Goal: Transaction & Acquisition: Book appointment/travel/reservation

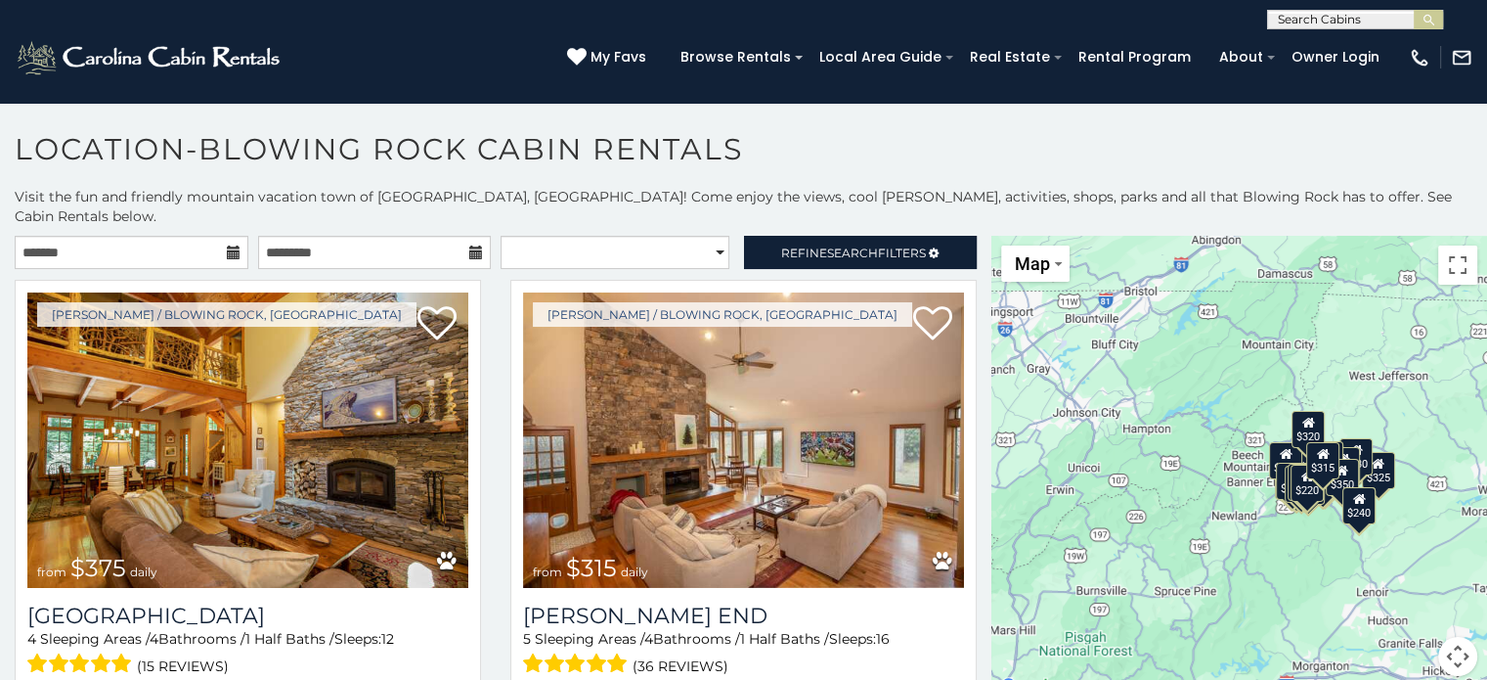
drag, startPoint x: 990, startPoint y: 233, endPoint x: 994, endPoint y: 245, distance: 13.3
click at [994, 245] on div "$375 $315 $695 $380 $299 $275 $125 $140 $325 $315 $375 $285 $250 $325 $675 $930…" at bounding box center [1240, 468] width 496 height 464
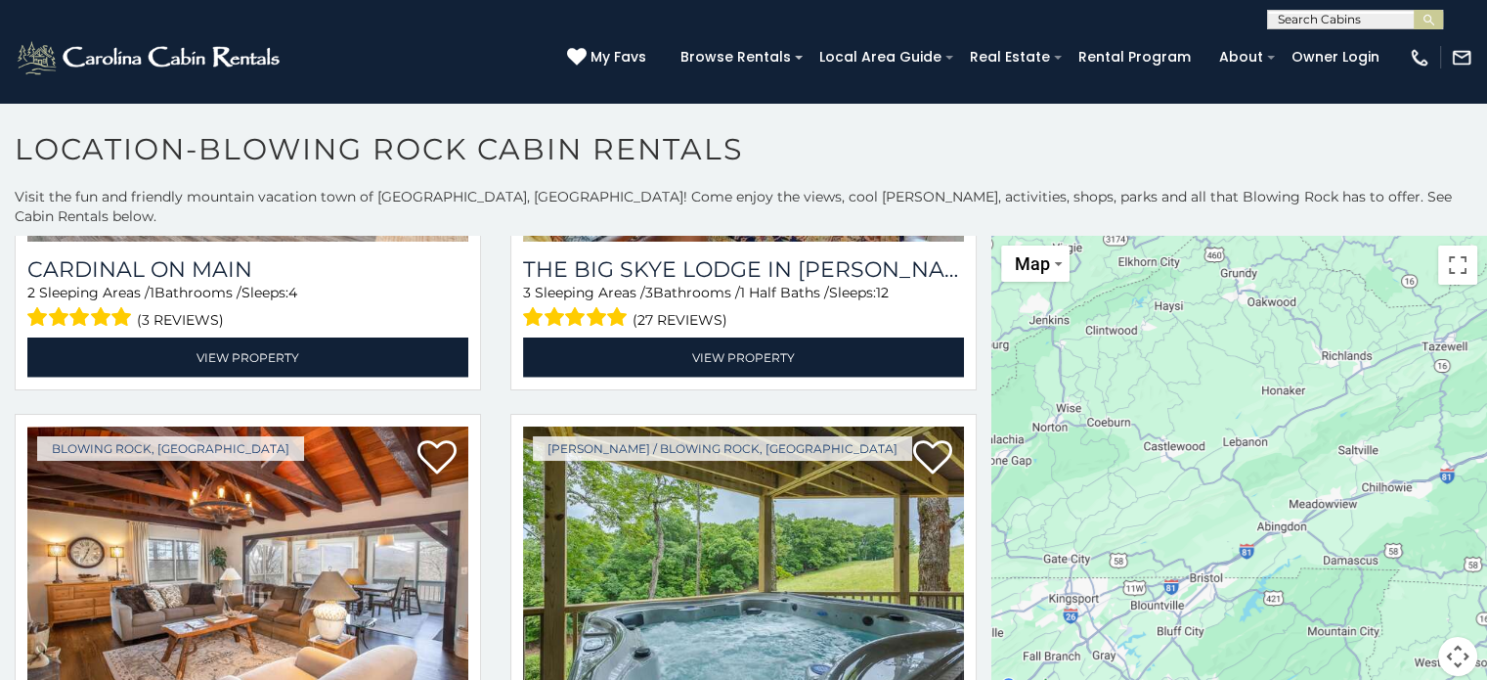
scroll to position [4810, 0]
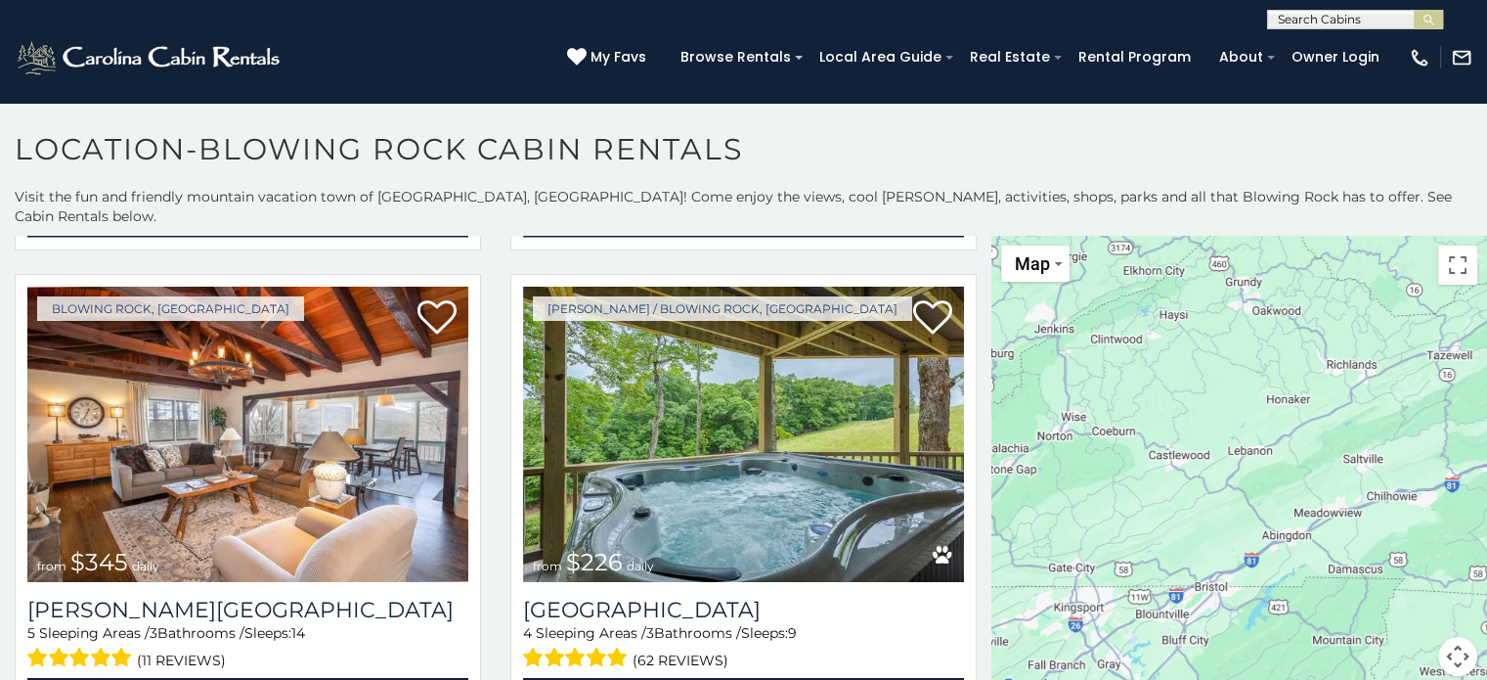
drag, startPoint x: 984, startPoint y: 237, endPoint x: 1056, endPoint y: 533, distance: 305.0
click at [1056, 533] on div "$375 $315 $695 $380 $299 $275 $125 $140 $325 $315 $375 $285 $250 $325 $675 $930…" at bounding box center [1240, 468] width 496 height 464
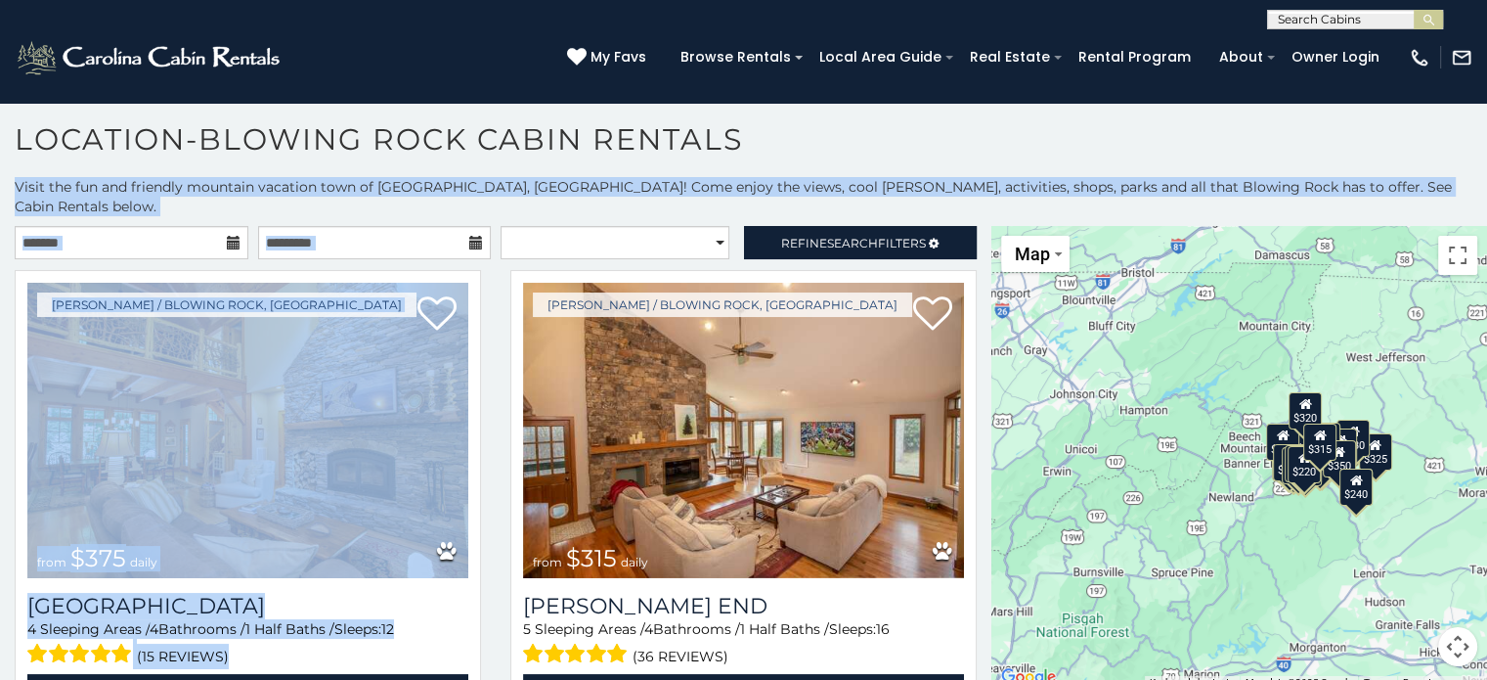
drag, startPoint x: 958, startPoint y: 328, endPoint x: 1018, endPoint y: 174, distance: 164.7
click at [1018, 174] on div "**********" at bounding box center [743, 400] width 1487 height 559
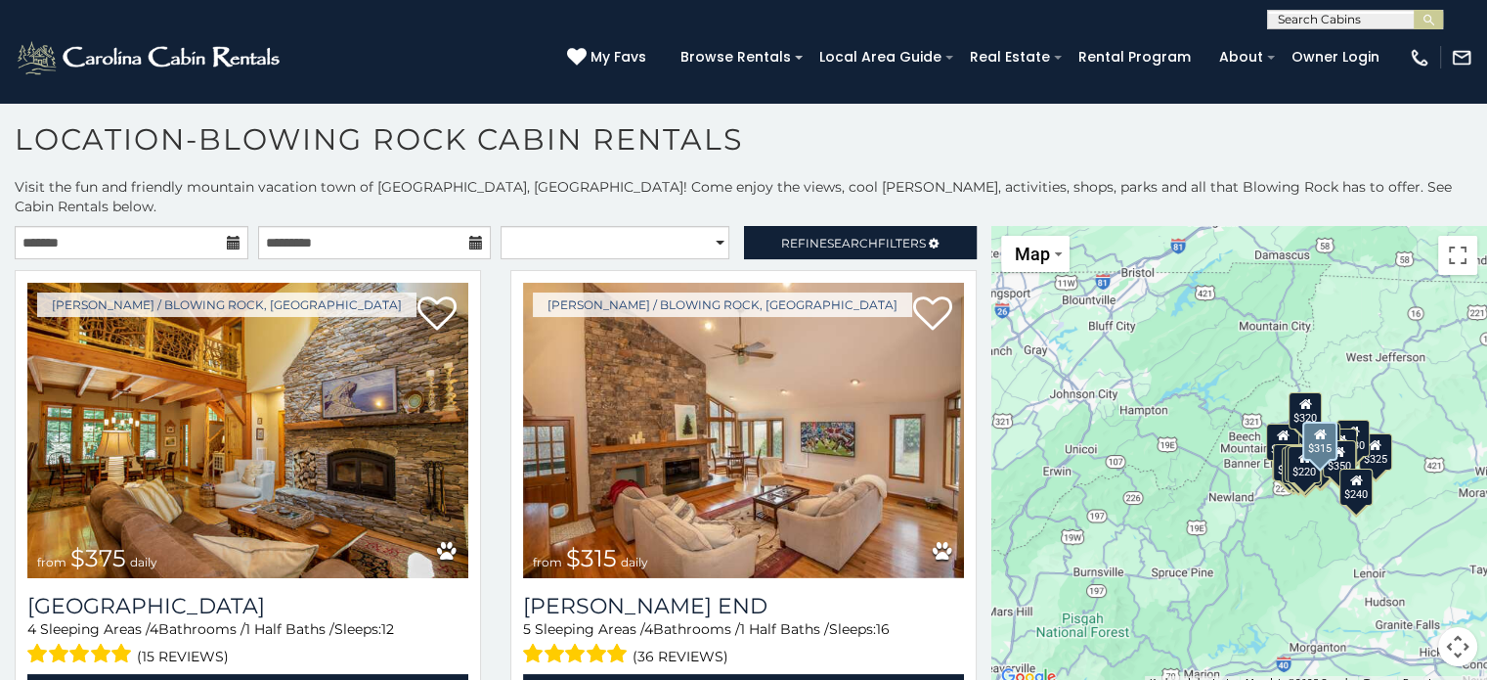
click at [967, 658] on div "Boone / Blowing Rock, NC from $315 daily Moss End 5 Sleeping Areas / 4 Bathroom…" at bounding box center [744, 504] width 496 height 468
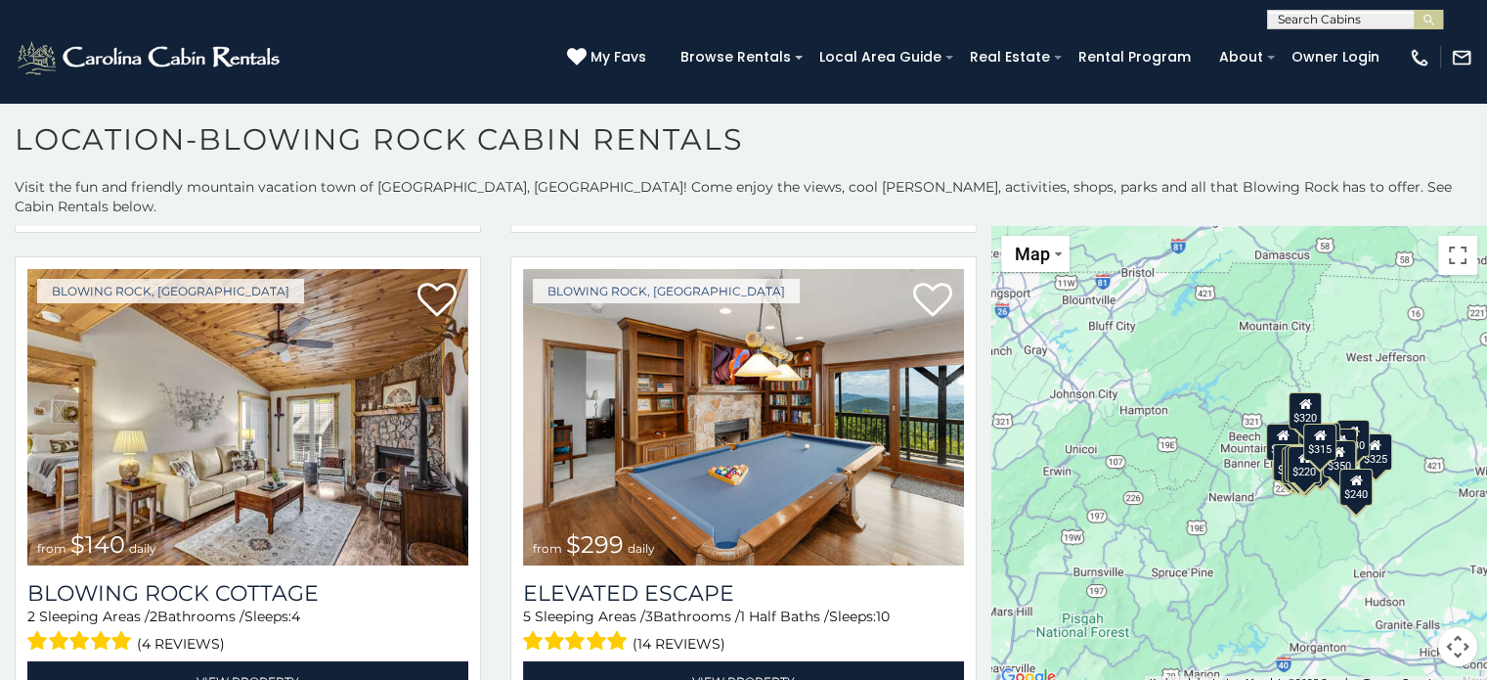
scroll to position [3896, 0]
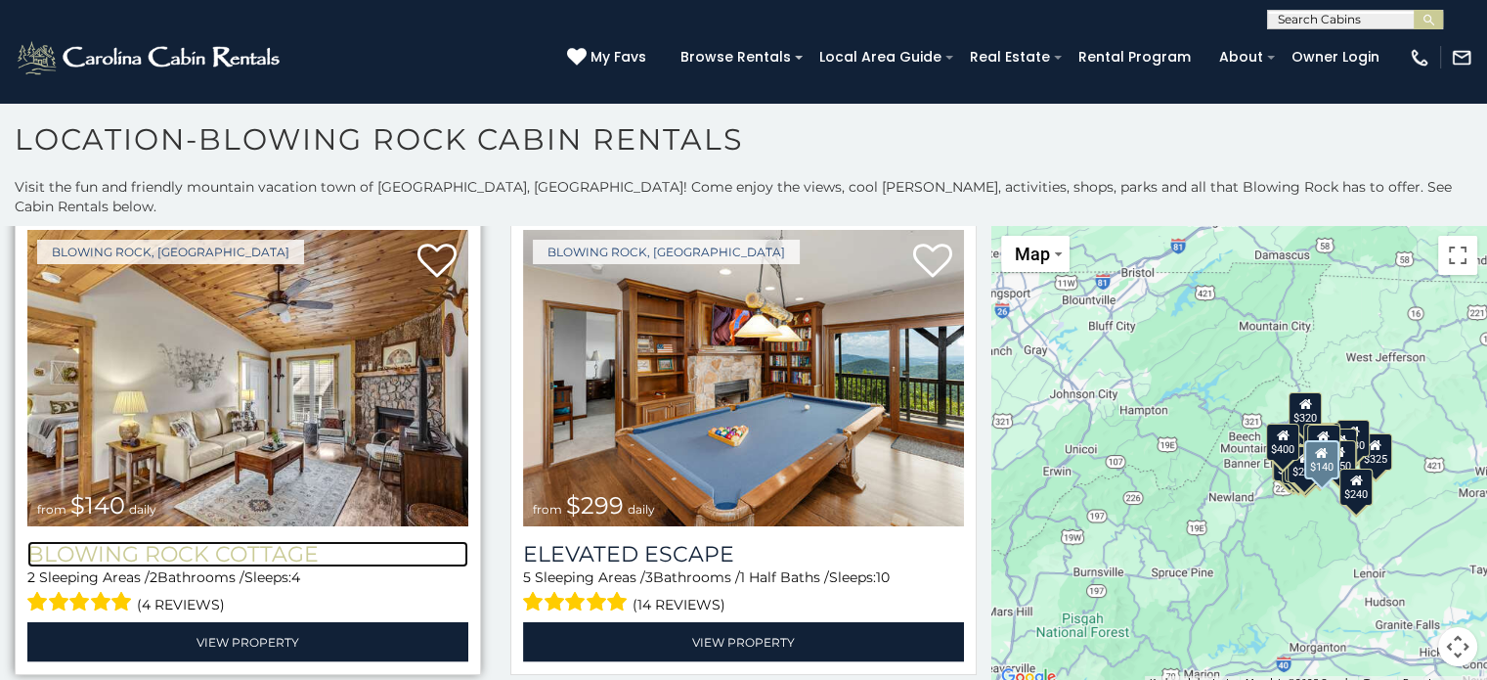
click at [229, 541] on h3 "Blowing Rock Cottage" at bounding box center [247, 554] width 441 height 26
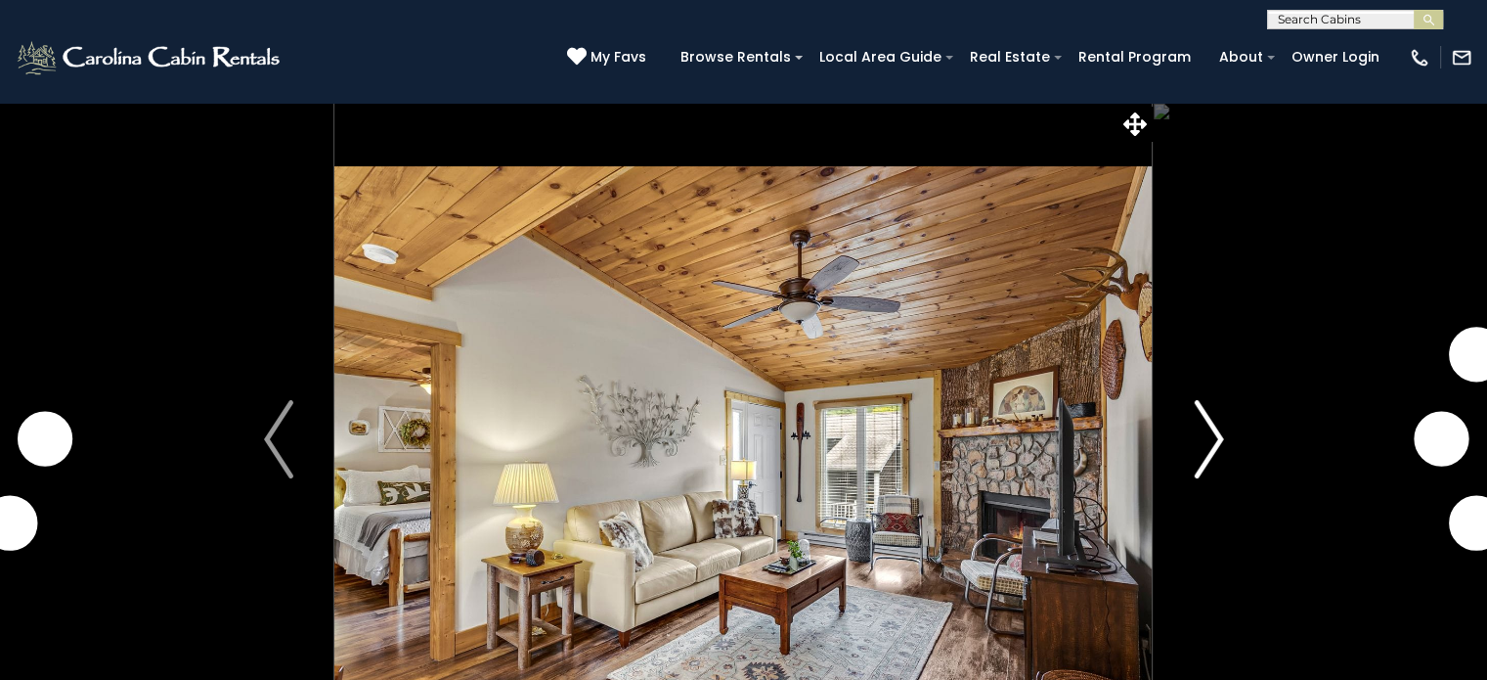
click at [1217, 437] on img "Next" at bounding box center [1208, 439] width 29 height 78
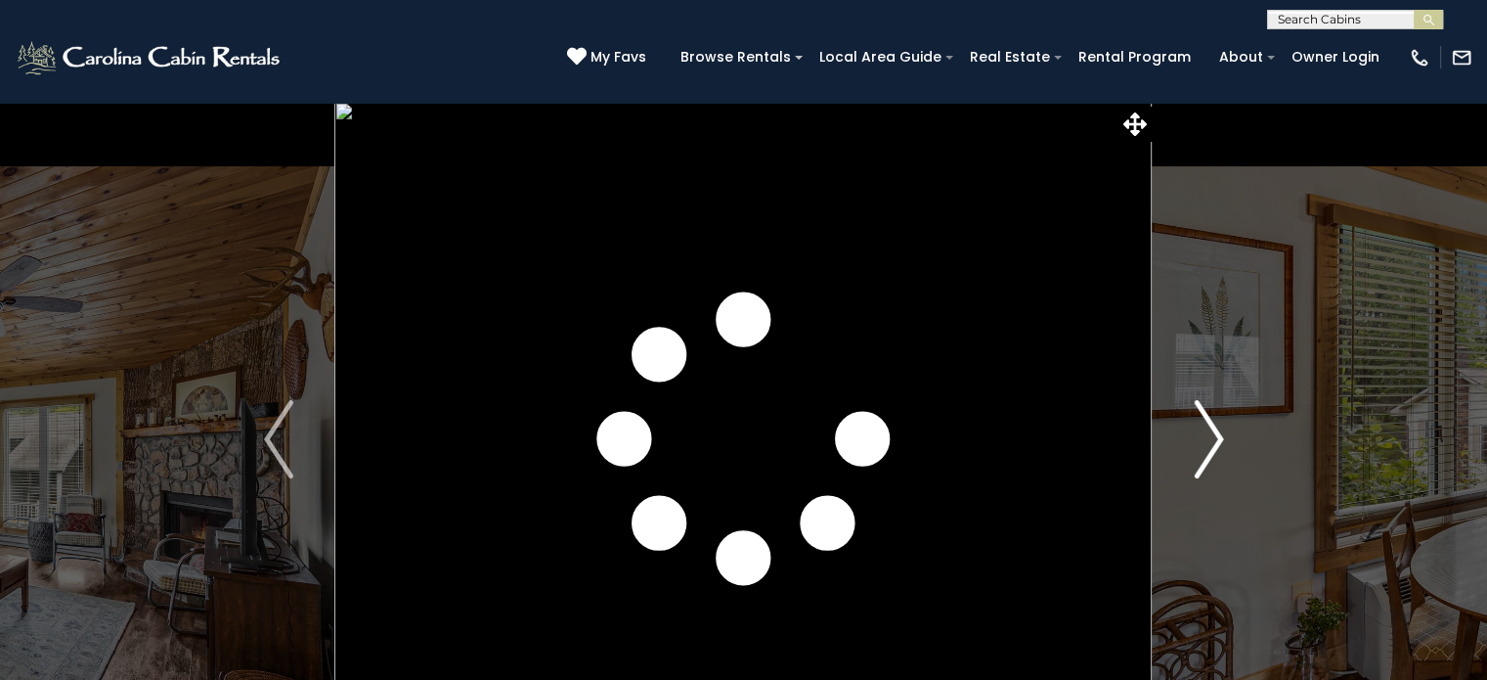
click at [1217, 437] on img "Next" at bounding box center [1208, 439] width 29 height 78
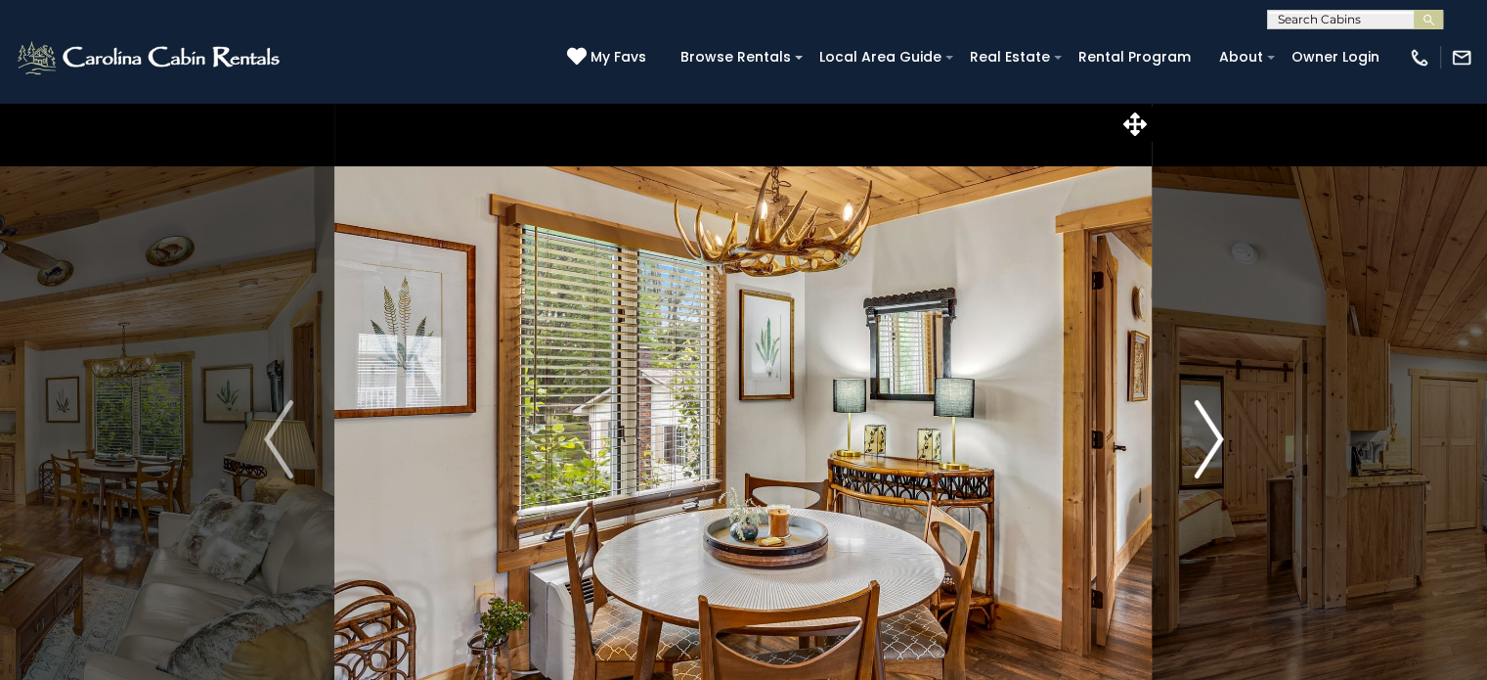
click at [1217, 437] on img "Next" at bounding box center [1208, 439] width 29 height 78
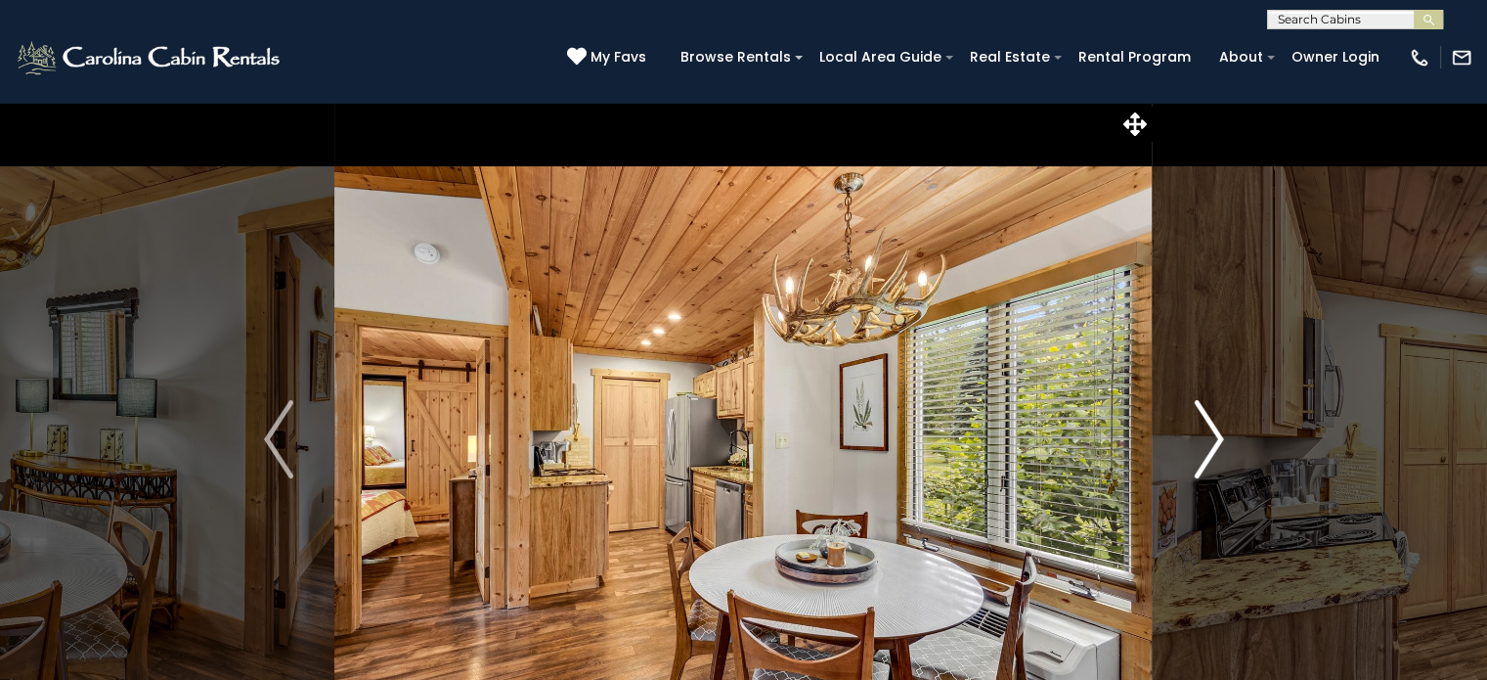
click at [1217, 437] on img "Next" at bounding box center [1208, 439] width 29 height 78
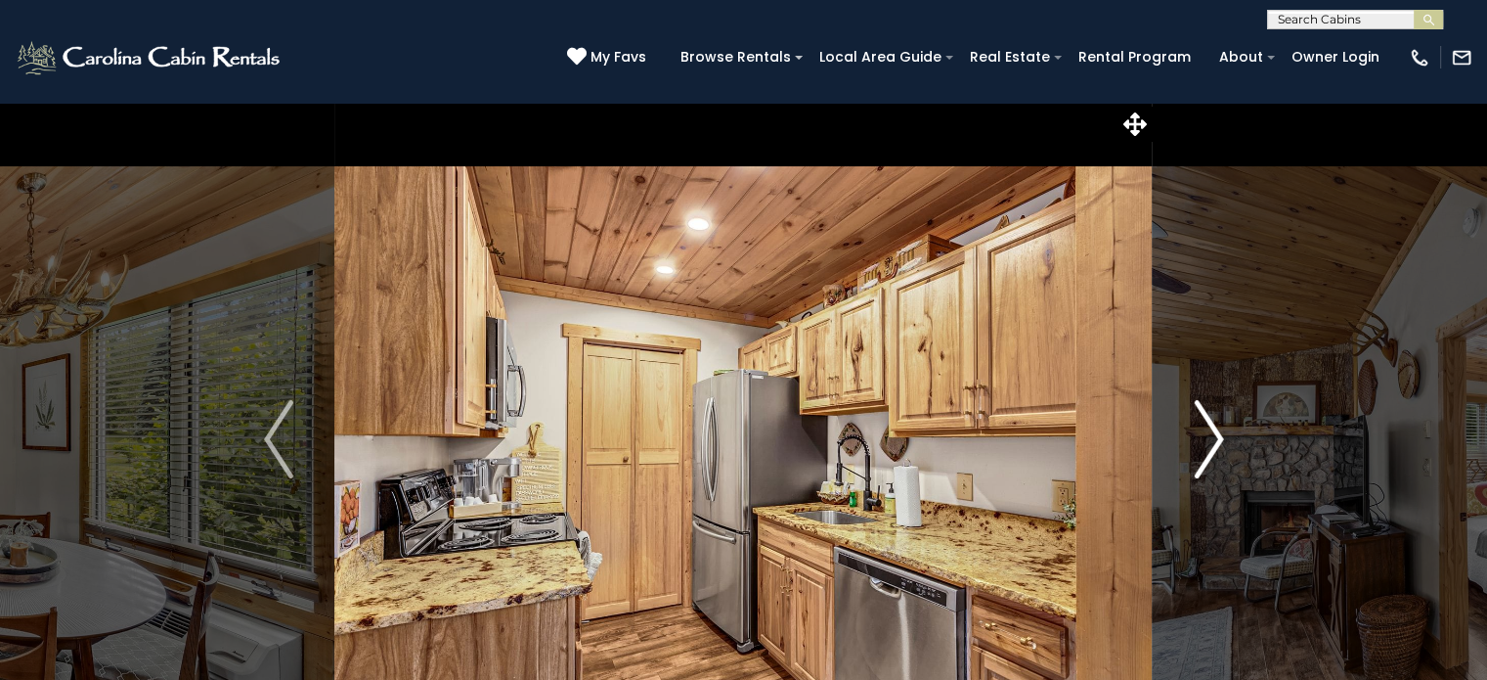
click at [1217, 437] on img "Next" at bounding box center [1208, 439] width 29 height 78
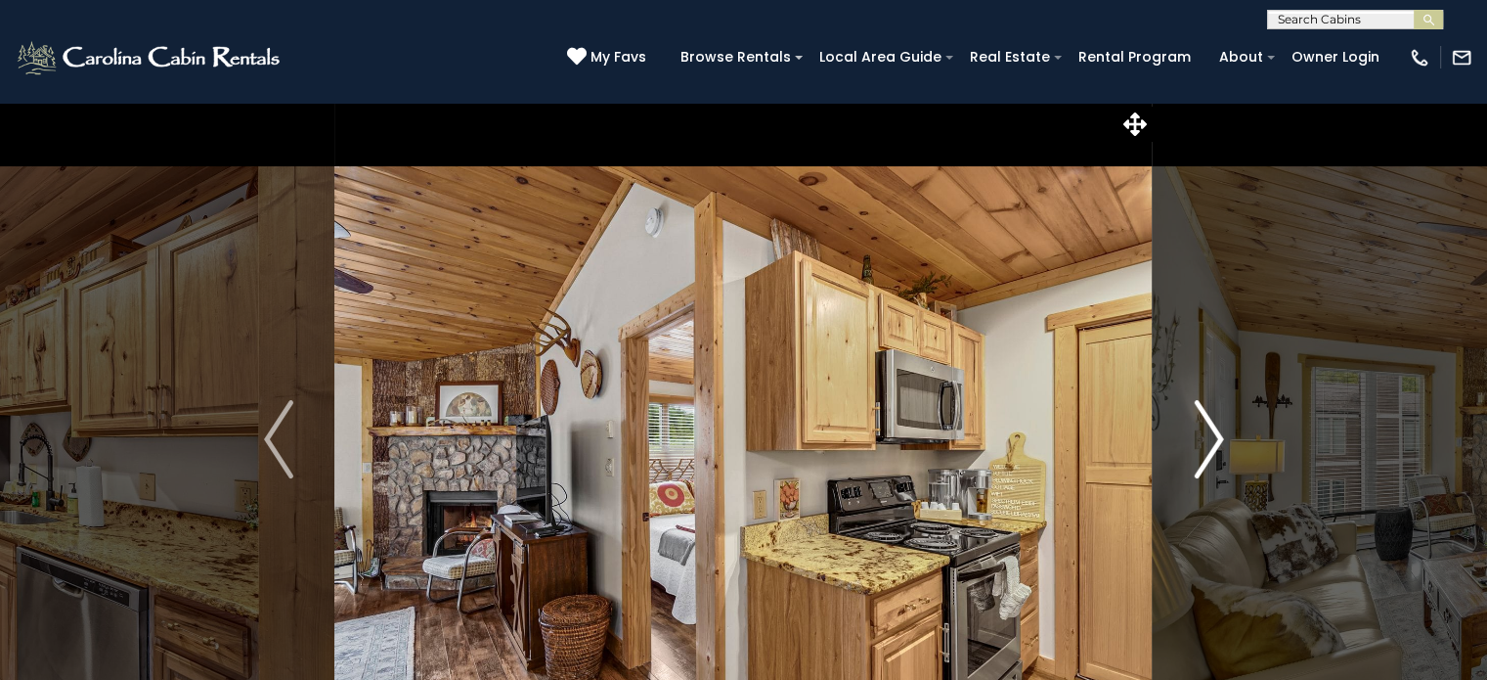
click at [1217, 437] on img "Next" at bounding box center [1208, 439] width 29 height 78
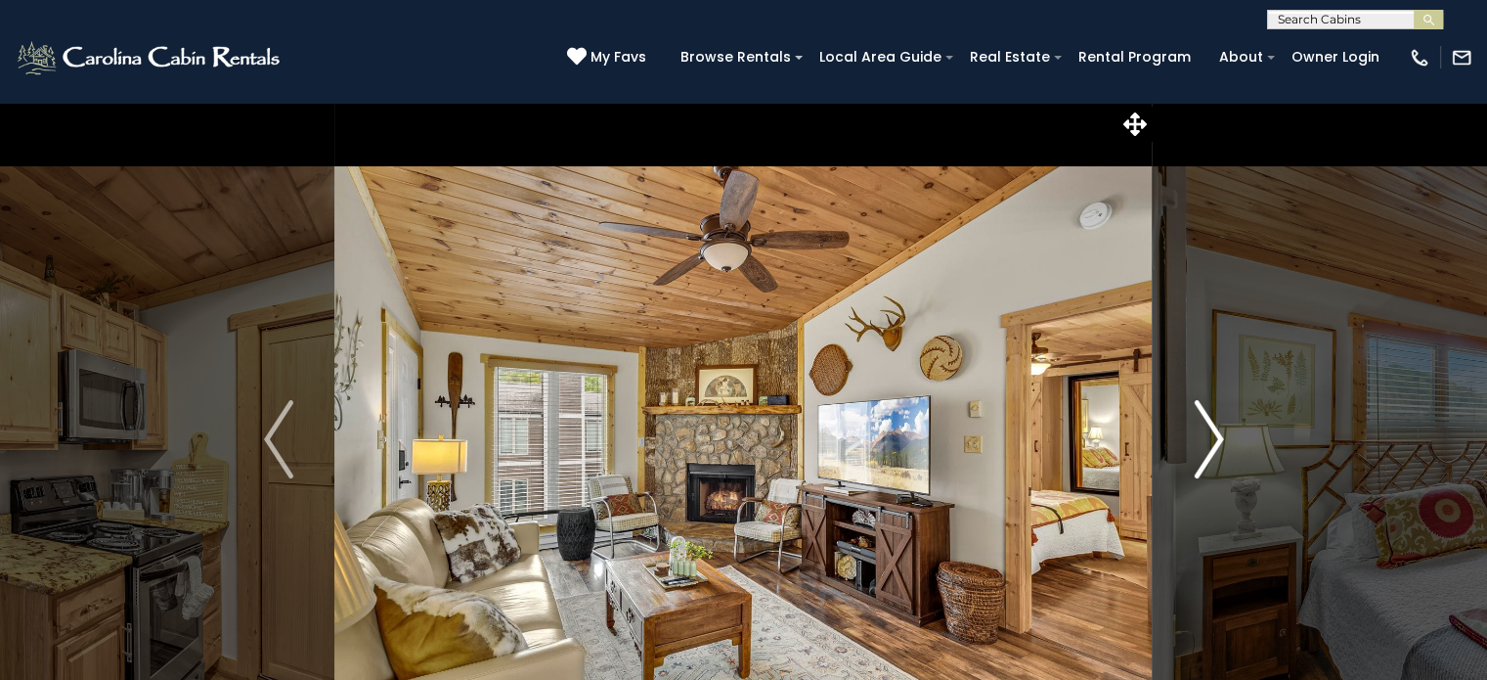
click at [1217, 437] on img "Next" at bounding box center [1208, 439] width 29 height 78
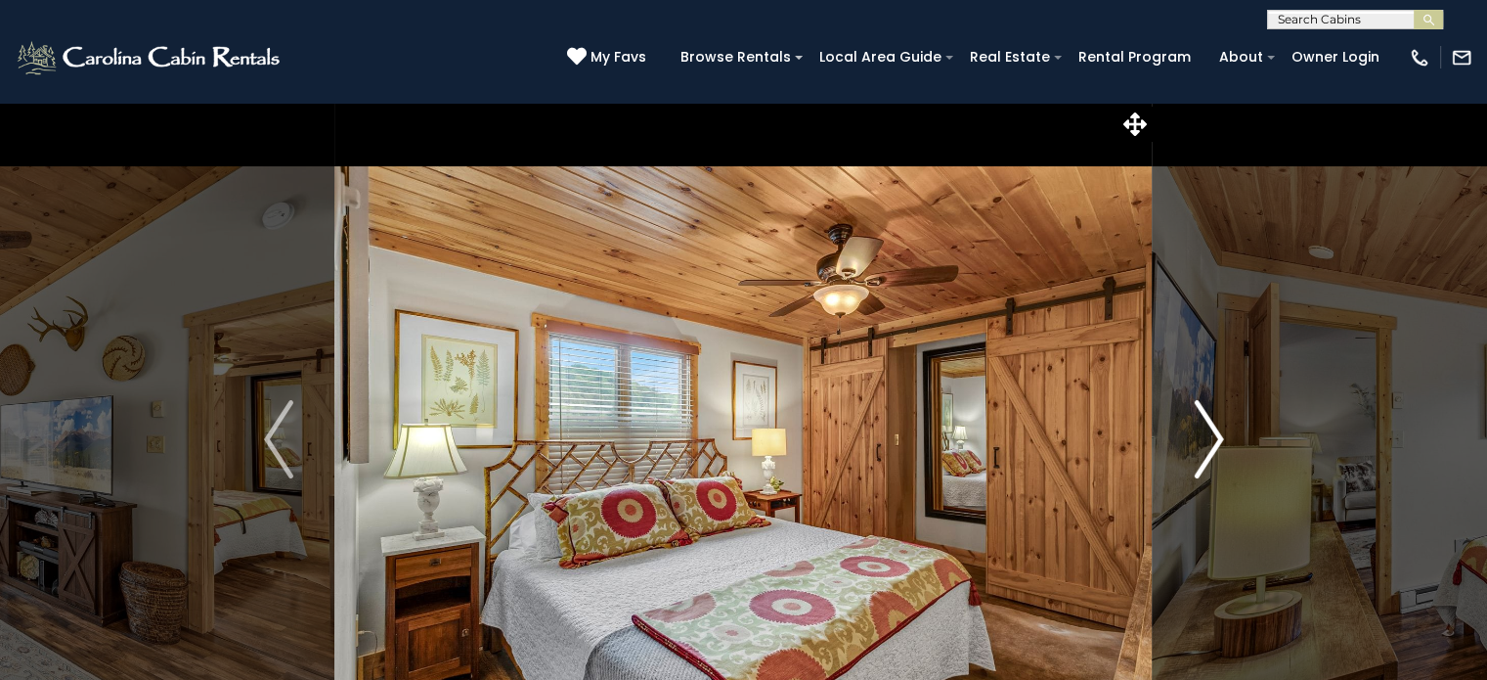
click at [1217, 437] on img "Next" at bounding box center [1208, 439] width 29 height 78
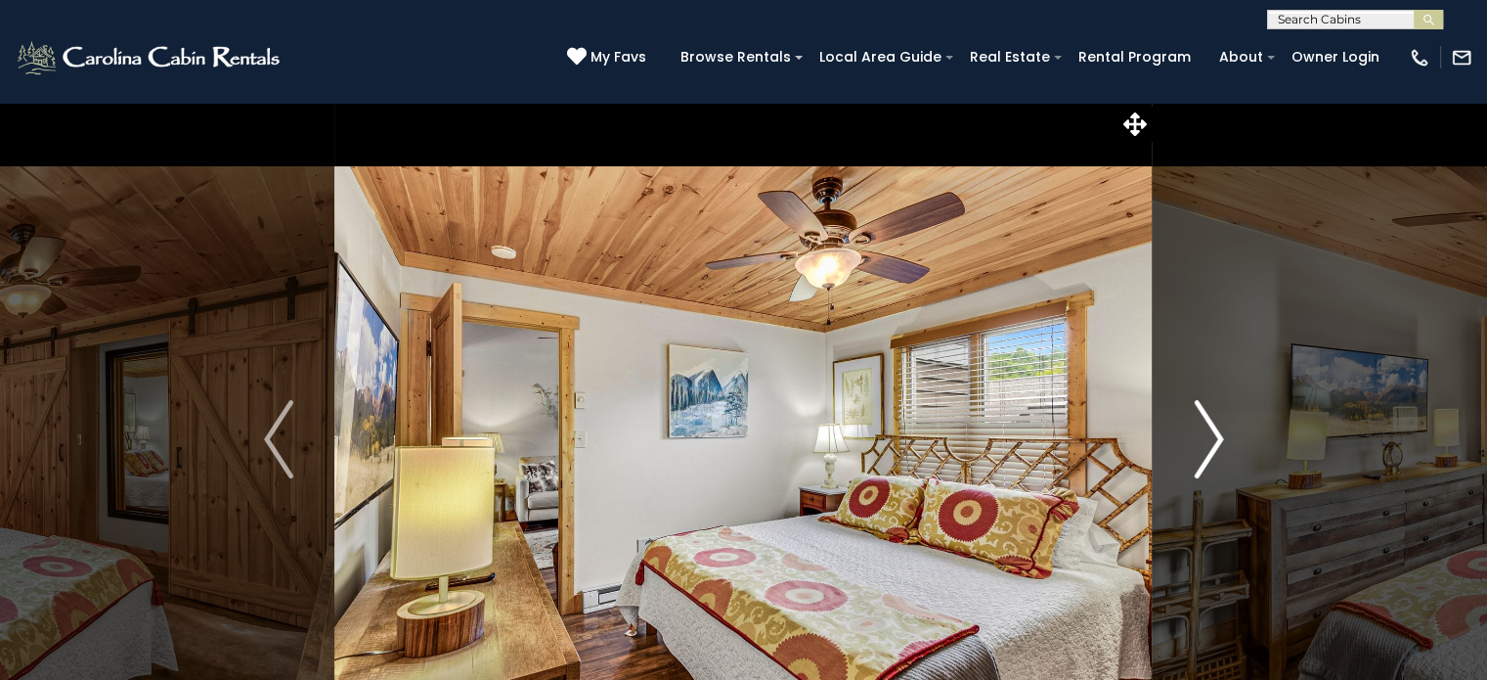
click at [1217, 437] on img "Next" at bounding box center [1208, 439] width 29 height 78
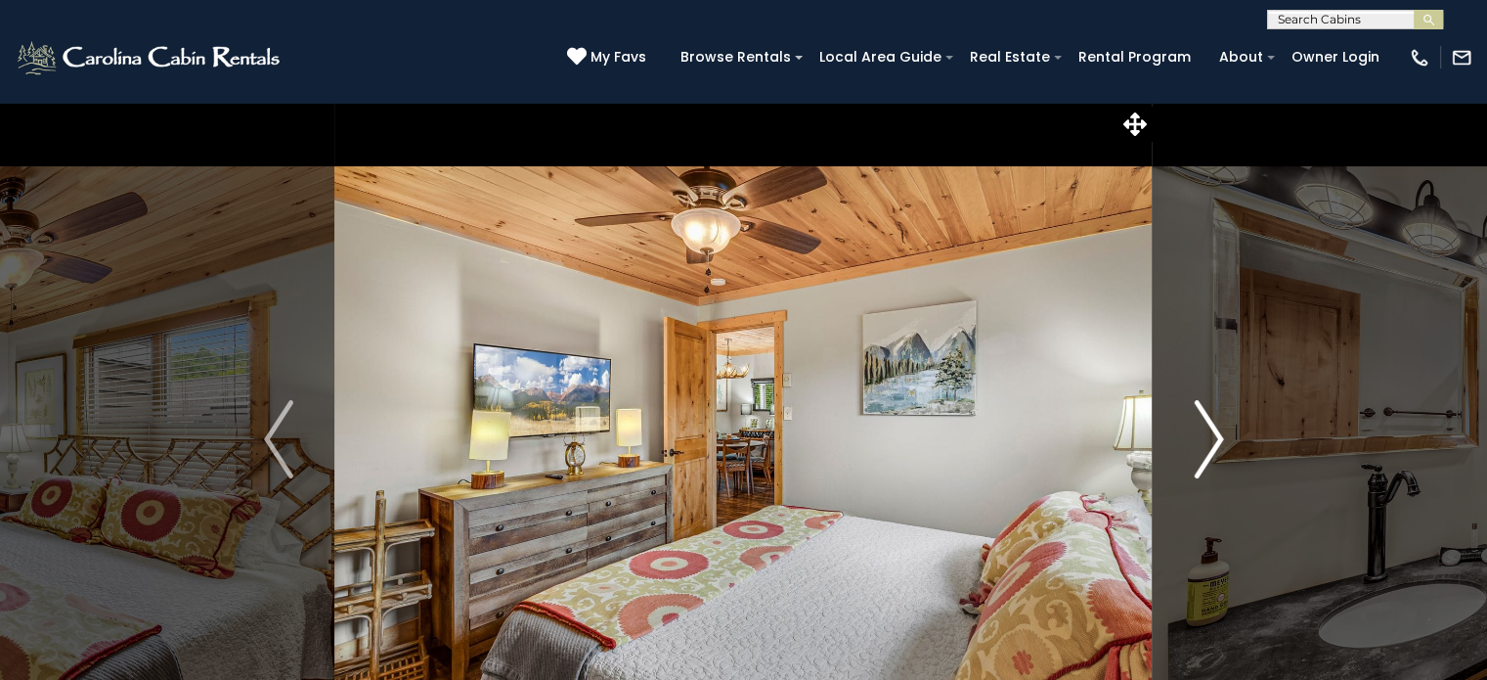
click at [1217, 437] on img "Next" at bounding box center [1208, 439] width 29 height 78
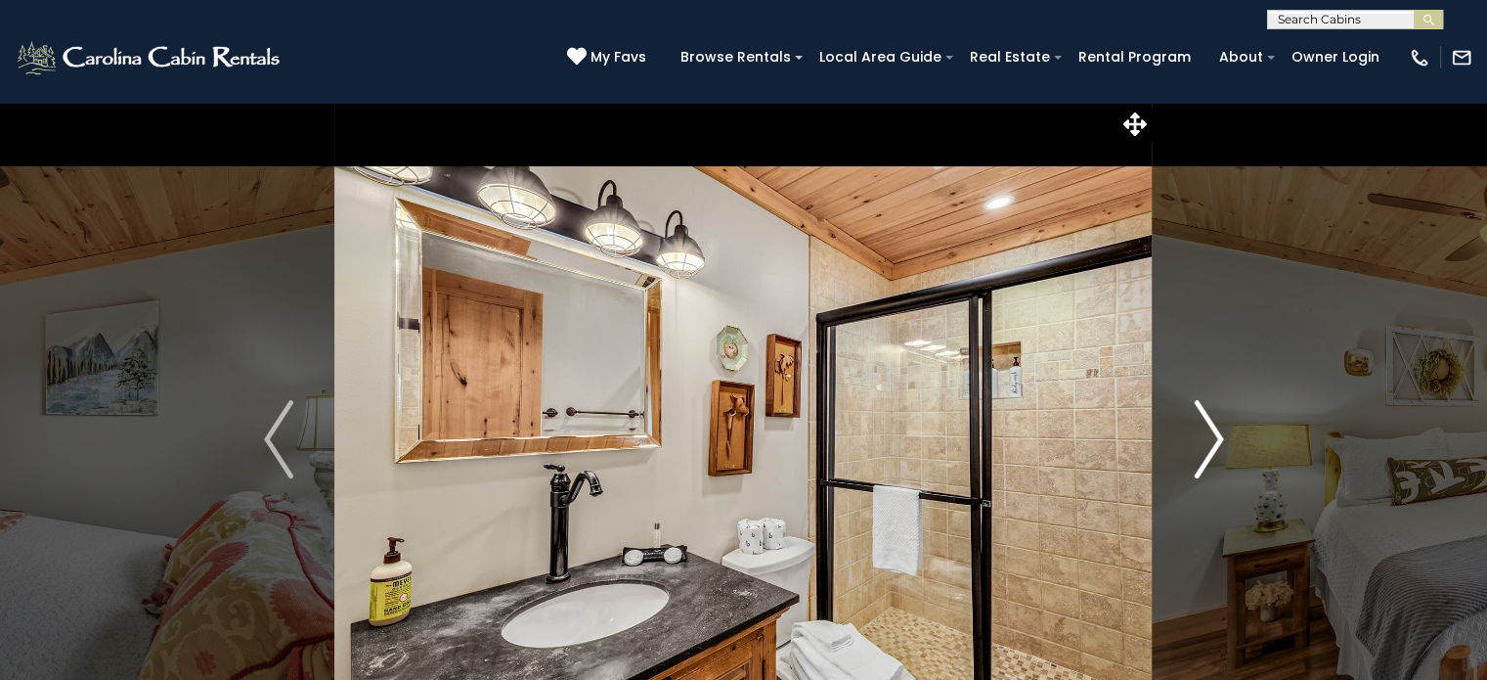
click at [1217, 437] on img "Next" at bounding box center [1208, 439] width 29 height 78
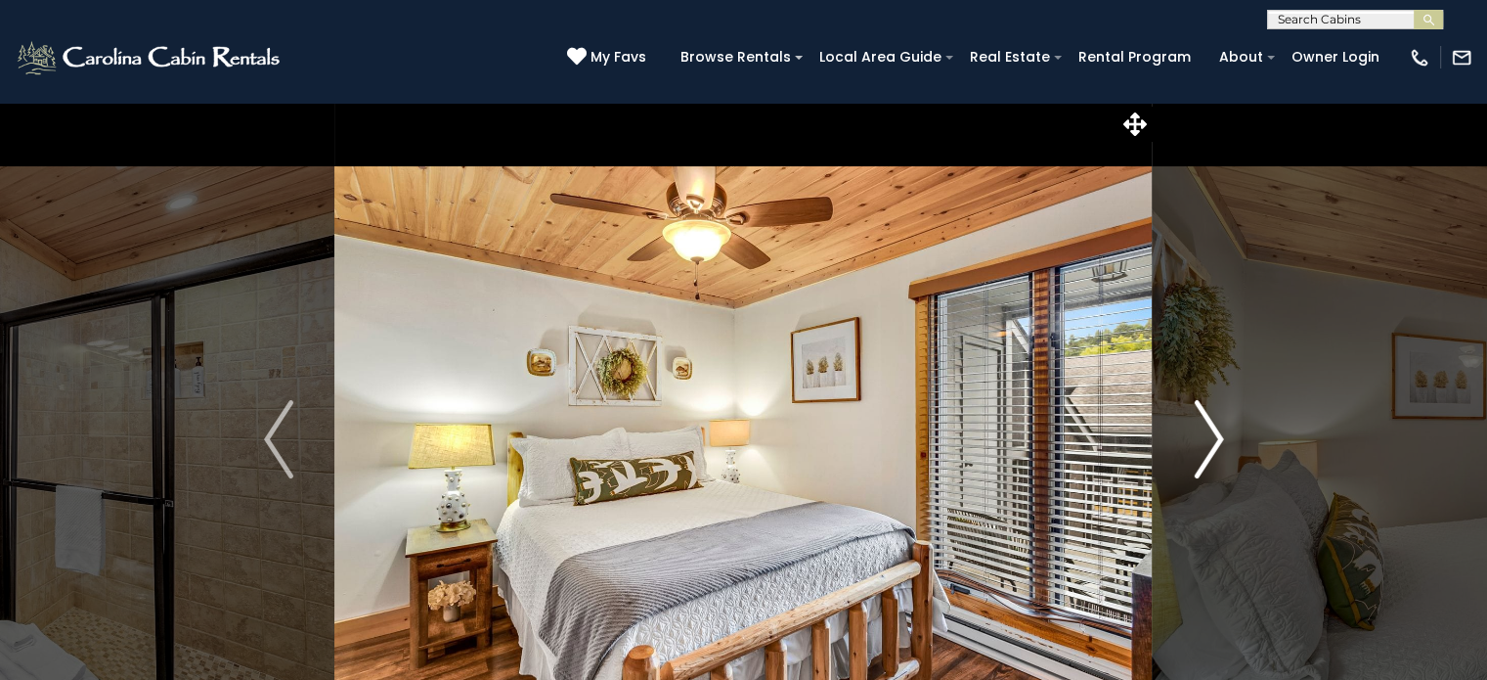
click at [1217, 437] on img "Next" at bounding box center [1208, 439] width 29 height 78
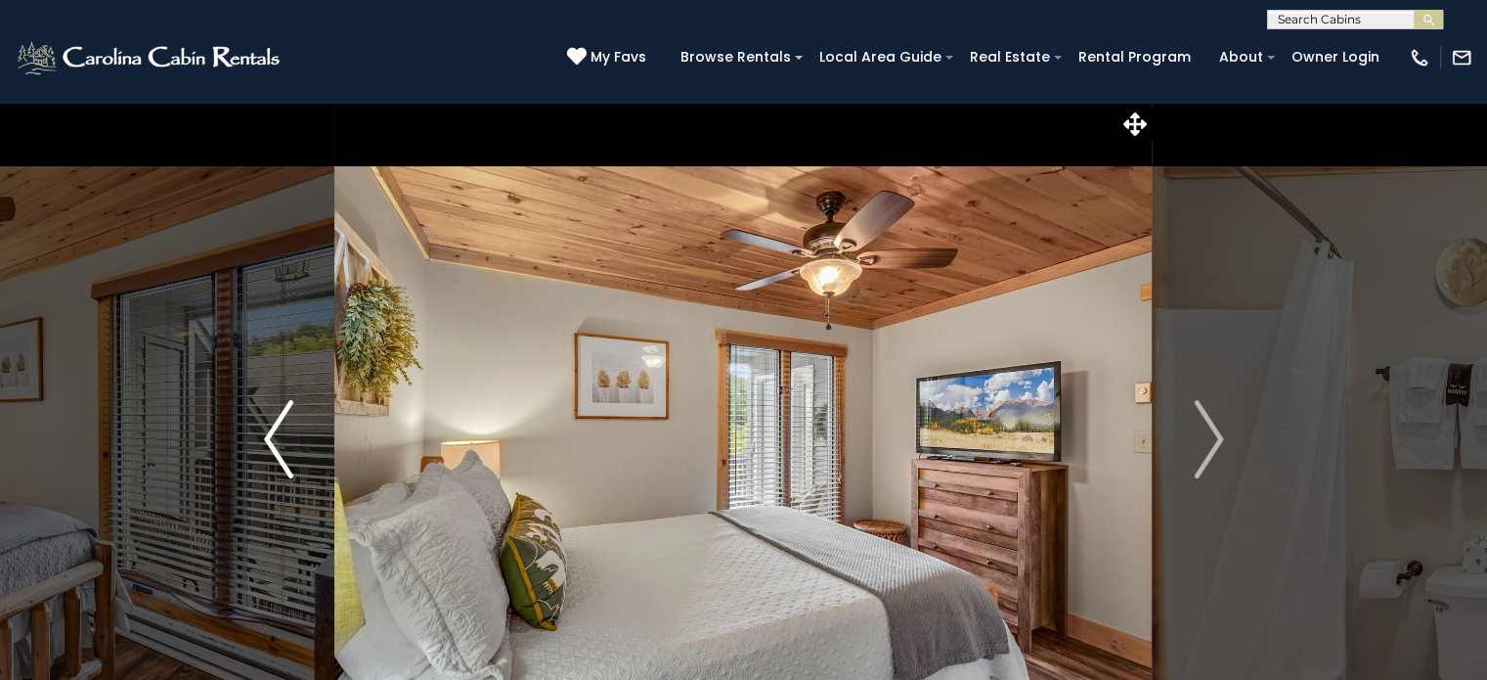
click at [273, 419] on img "Previous" at bounding box center [278, 439] width 29 height 78
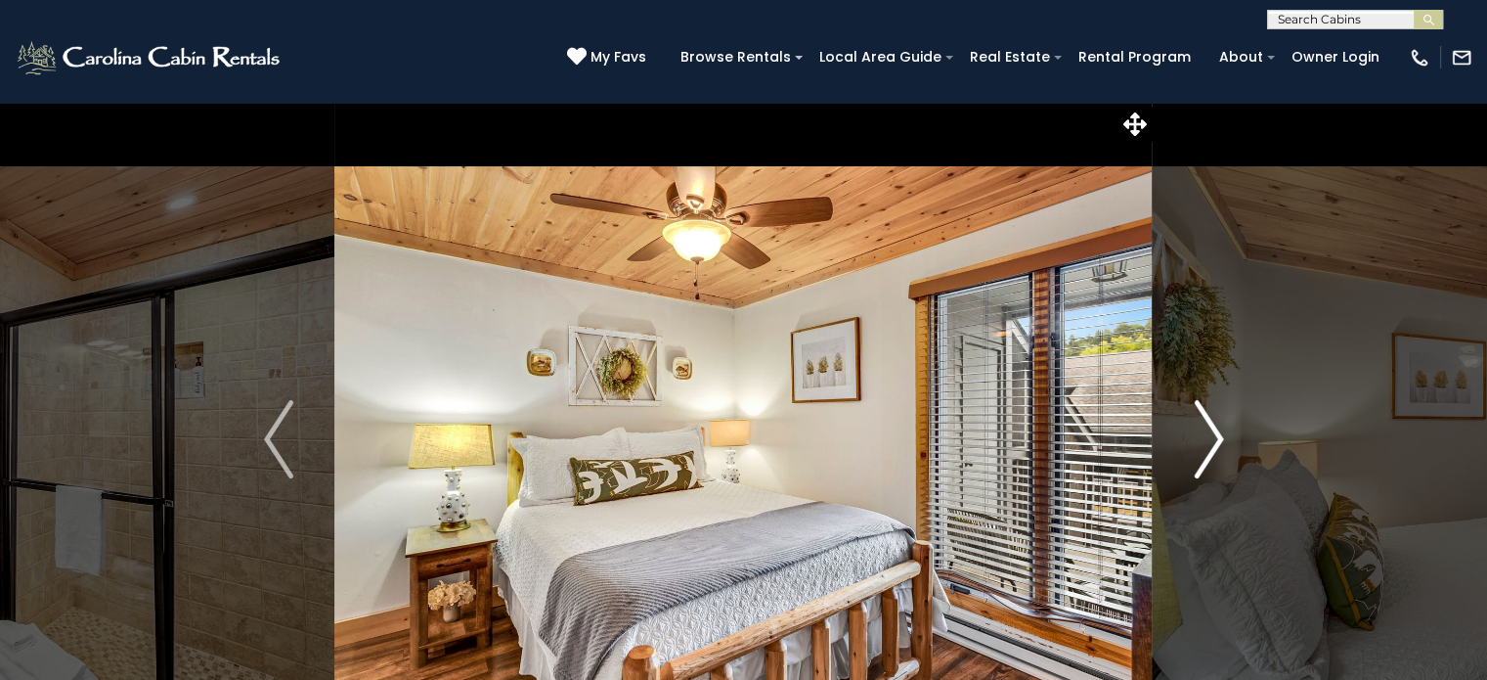
click at [1213, 426] on img "Next" at bounding box center [1208, 439] width 29 height 78
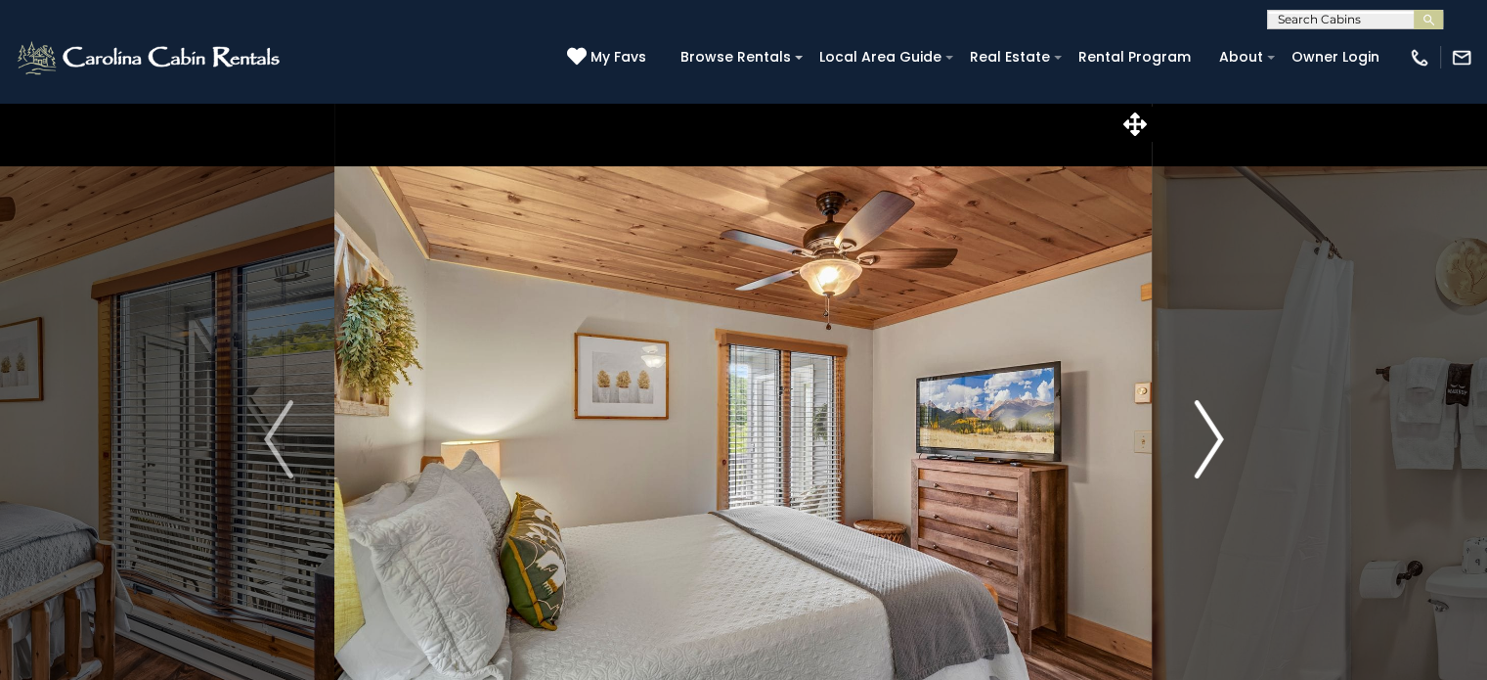
click at [1213, 426] on img "Next" at bounding box center [1208, 439] width 29 height 78
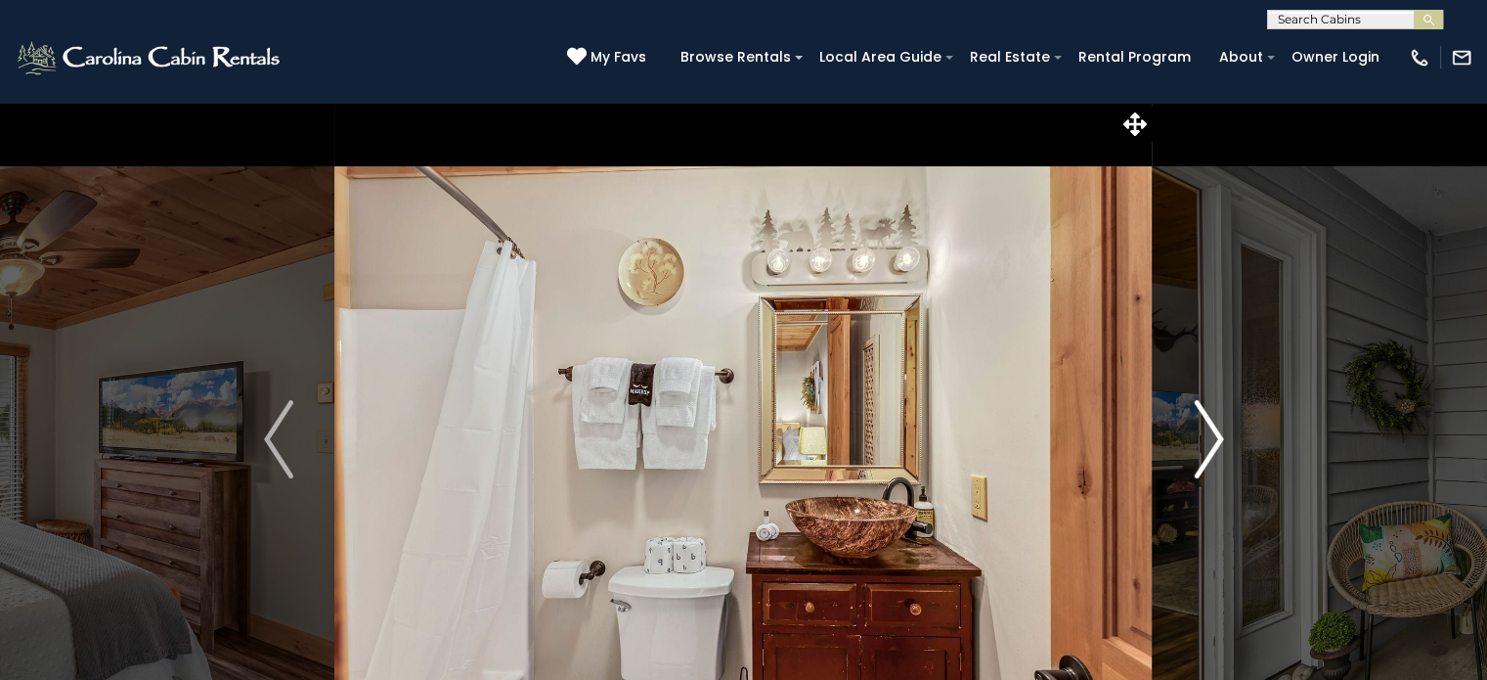
click at [1213, 426] on img "Next" at bounding box center [1208, 439] width 29 height 78
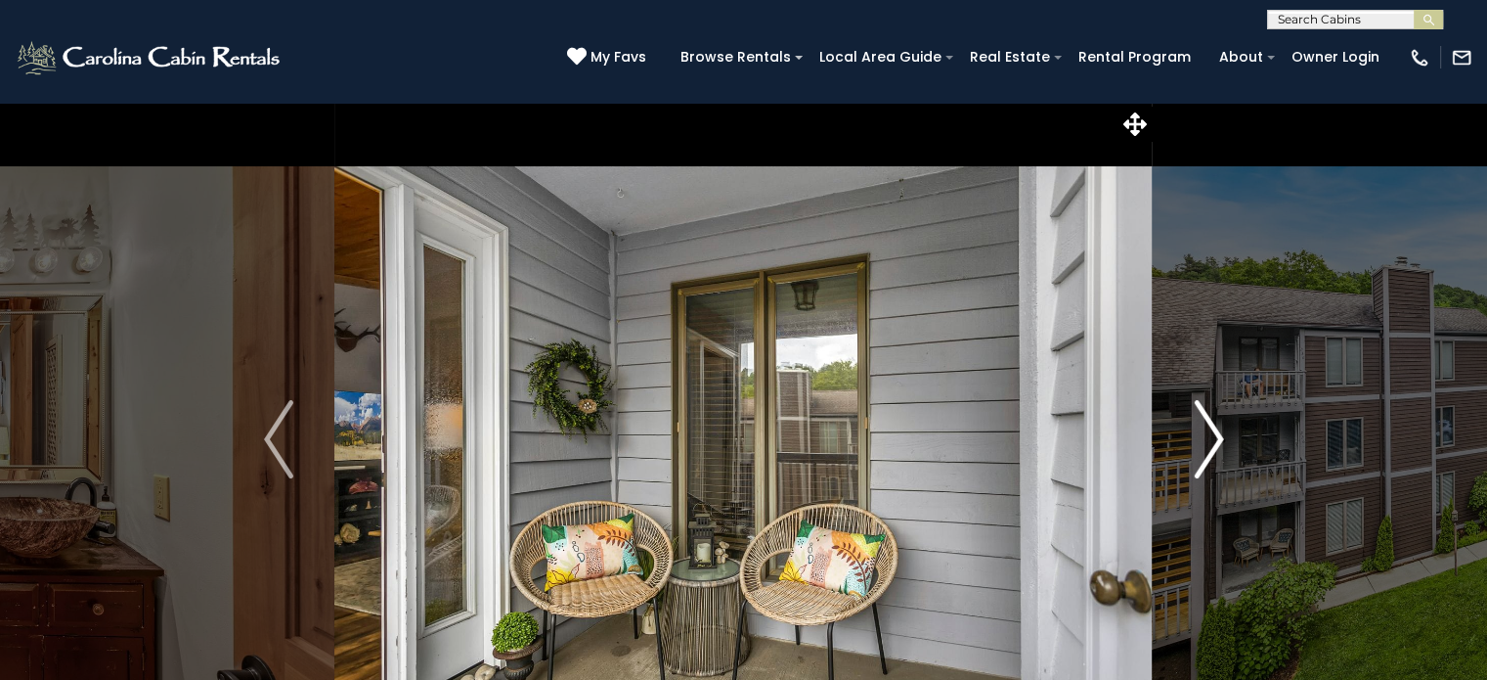
click at [1213, 426] on img "Next" at bounding box center [1208, 439] width 29 height 78
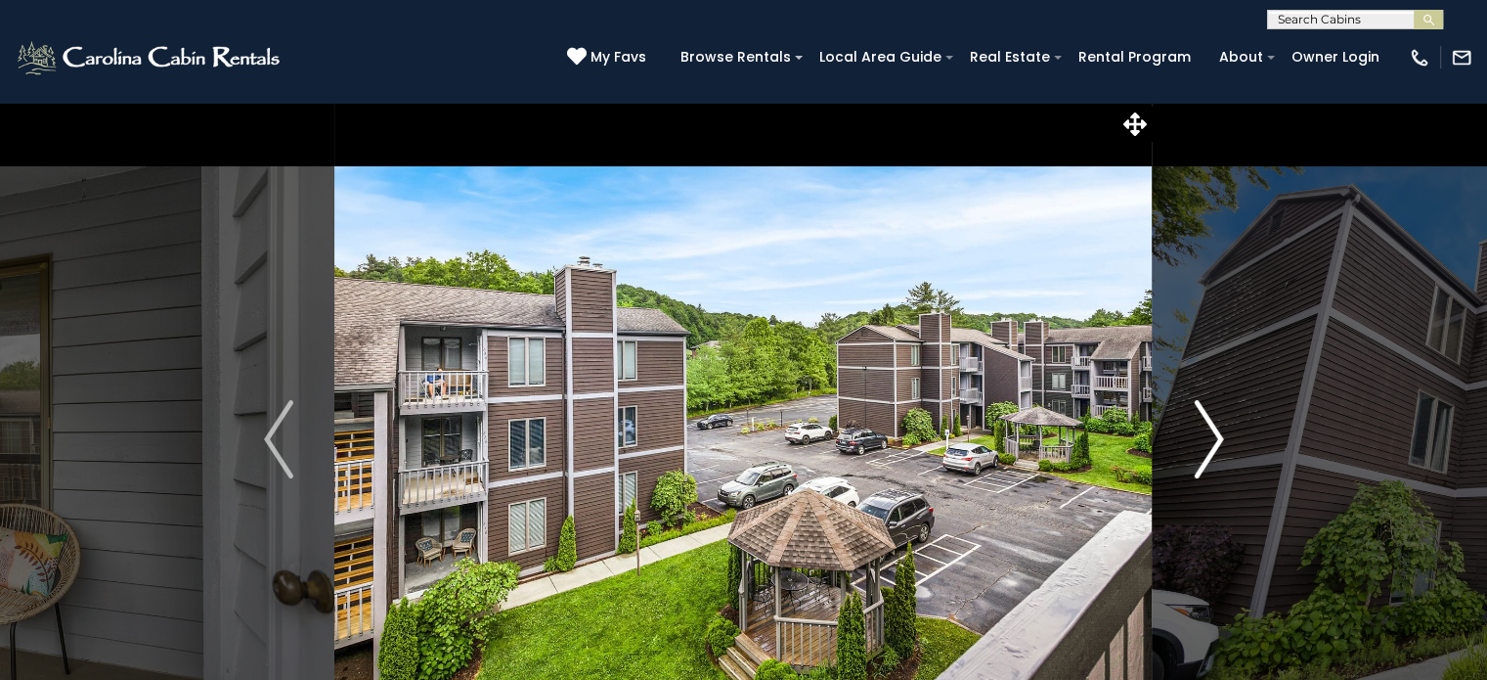
click at [1213, 426] on img "Next" at bounding box center [1208, 439] width 29 height 78
